Goal: Task Accomplishment & Management: Manage account settings

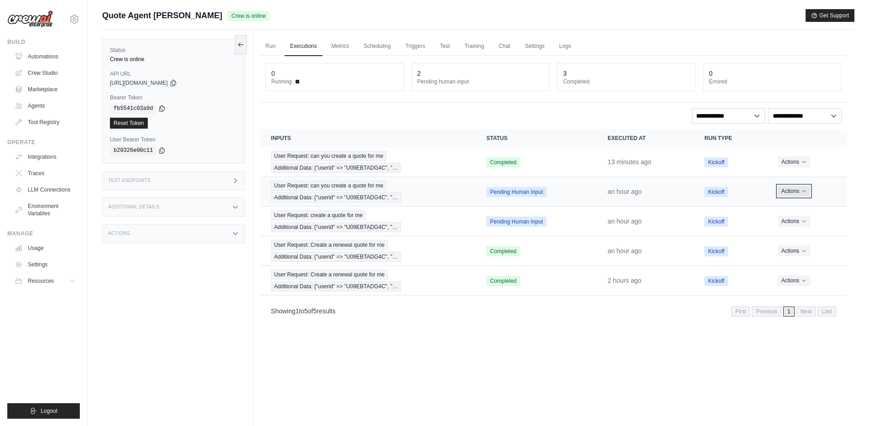
click at [805, 191] on icon "Actions for execution" at bounding box center [803, 190] width 5 height 5
click at [798, 221] on button "Delete" at bounding box center [807, 222] width 58 height 15
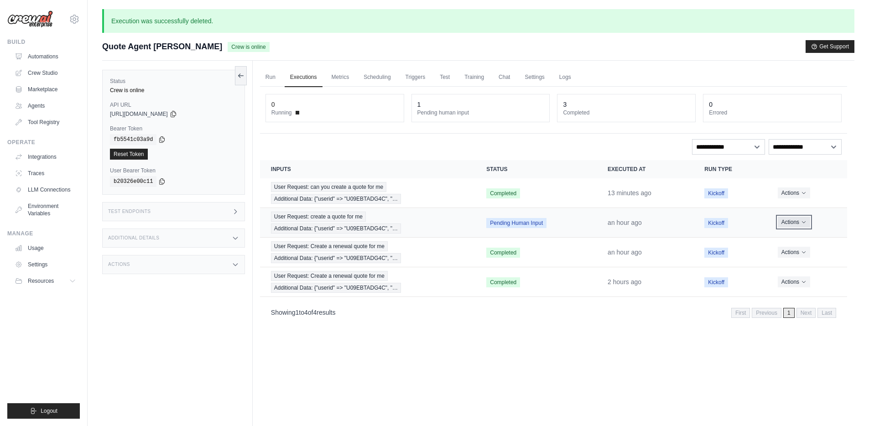
click at [805, 222] on icon "Actions for execution" at bounding box center [804, 223] width 3 height 2
click at [788, 255] on button "Delete" at bounding box center [807, 253] width 58 height 15
